Goal: Task Accomplishment & Management: Use online tool/utility

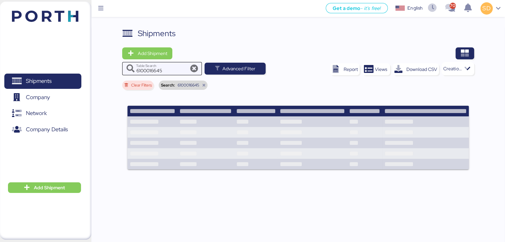
click at [191, 69] on icon at bounding box center [194, 69] width 8 height 8
click at [193, 69] on icon at bounding box center [194, 69] width 8 height 8
click at [204, 85] on icon at bounding box center [204, 85] width 4 height 4
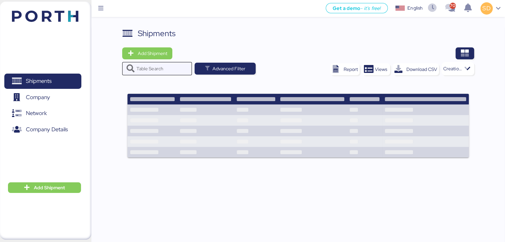
click at [158, 68] on input "Table Search" at bounding box center [162, 68] width 52 height 13
paste input "6100016385"
type input "6100016385"
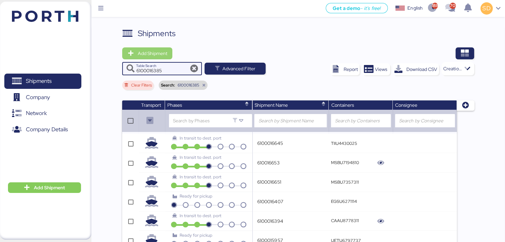
click at [149, 53] on span "Add Shipment" at bounding box center [152, 53] width 30 height 8
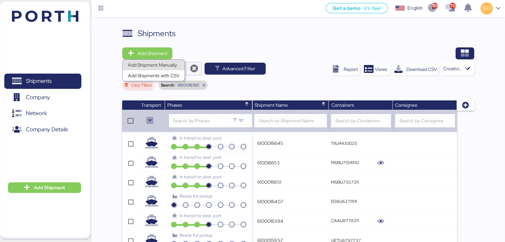
click at [157, 64] on div "Add Shipment Manually" at bounding box center [153, 64] width 51 height 9
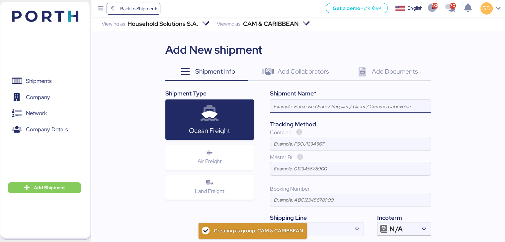
click at [285, 108] on input at bounding box center [350, 106] width 160 height 13
type input "6100016385"
click at [285, 147] on input at bounding box center [350, 143] width 160 height 13
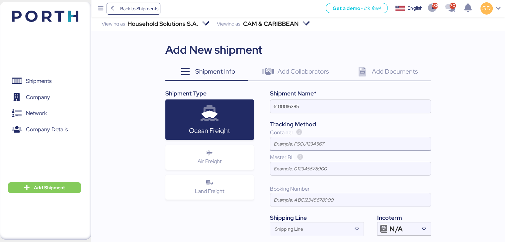
click at [294, 143] on input at bounding box center [350, 143] width 160 height 13
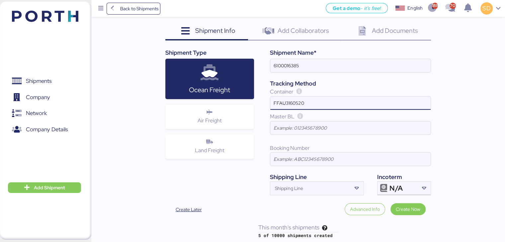
scroll to position [42, 0]
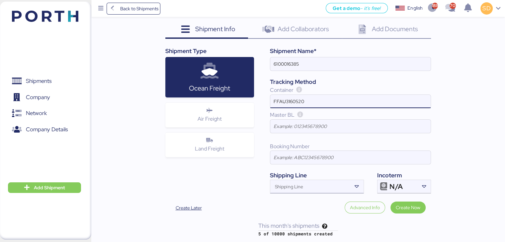
type input "FFAU3160520"
click at [357, 188] on icon at bounding box center [357, 187] width 7 height 7
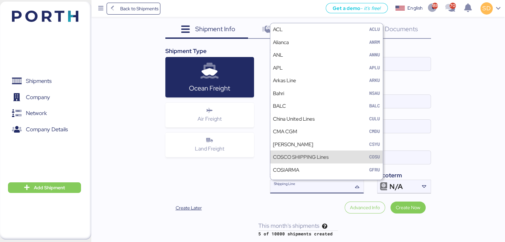
click at [322, 158] on div "COSCO SHIPPING Lines" at bounding box center [301, 157] width 56 height 8
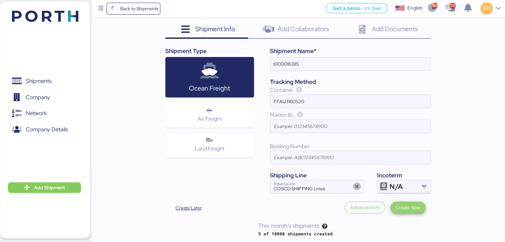
click at [414, 212] on span "Create Now" at bounding box center [407, 208] width 35 height 12
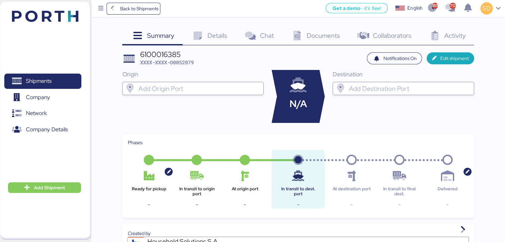
click at [219, 36] on span "Details" at bounding box center [217, 35] width 20 height 9
